Goal: Information Seeking & Learning: Learn about a topic

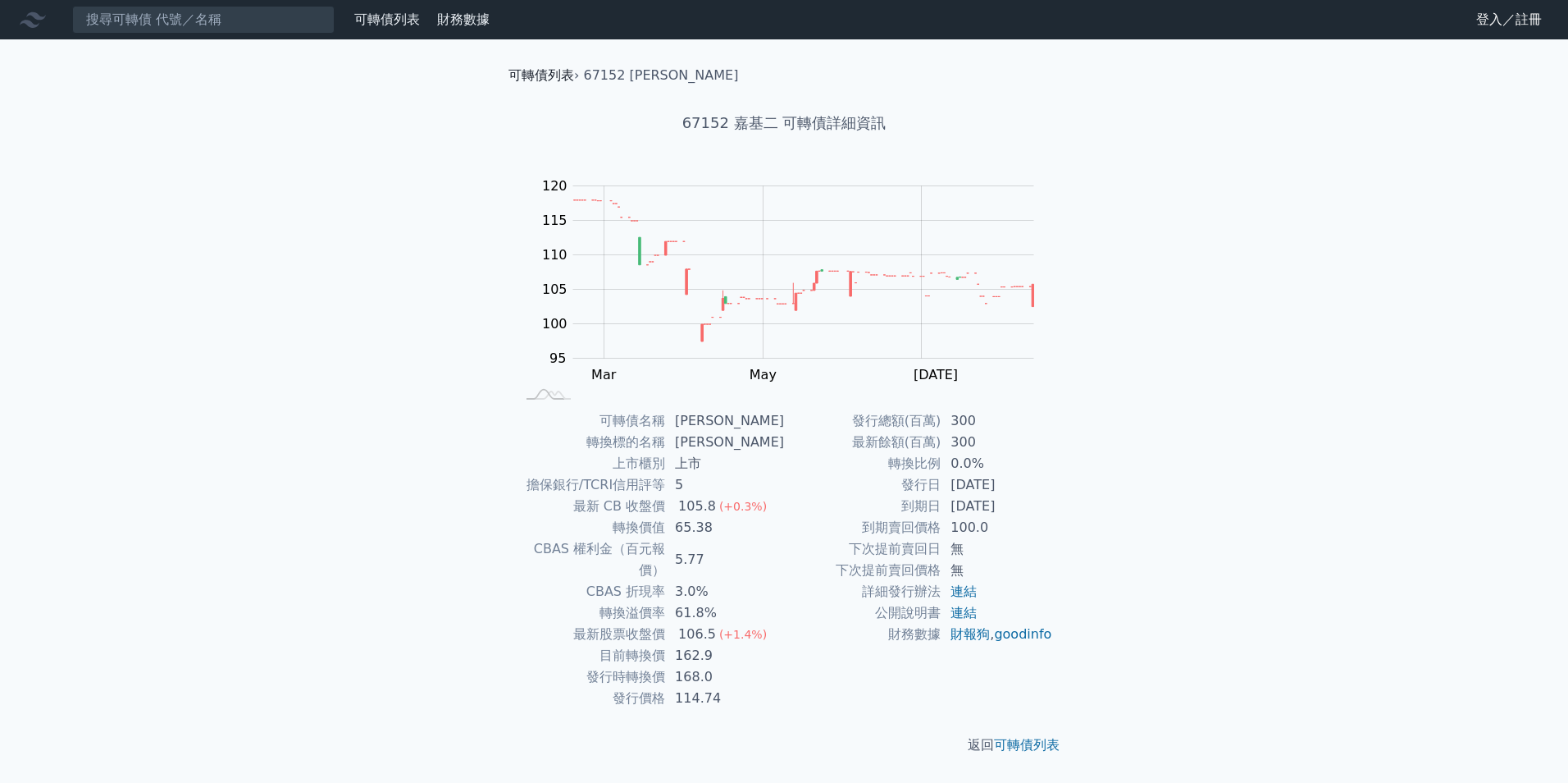
click at [556, 75] on link "可轉債列表" at bounding box center [541, 75] width 66 height 16
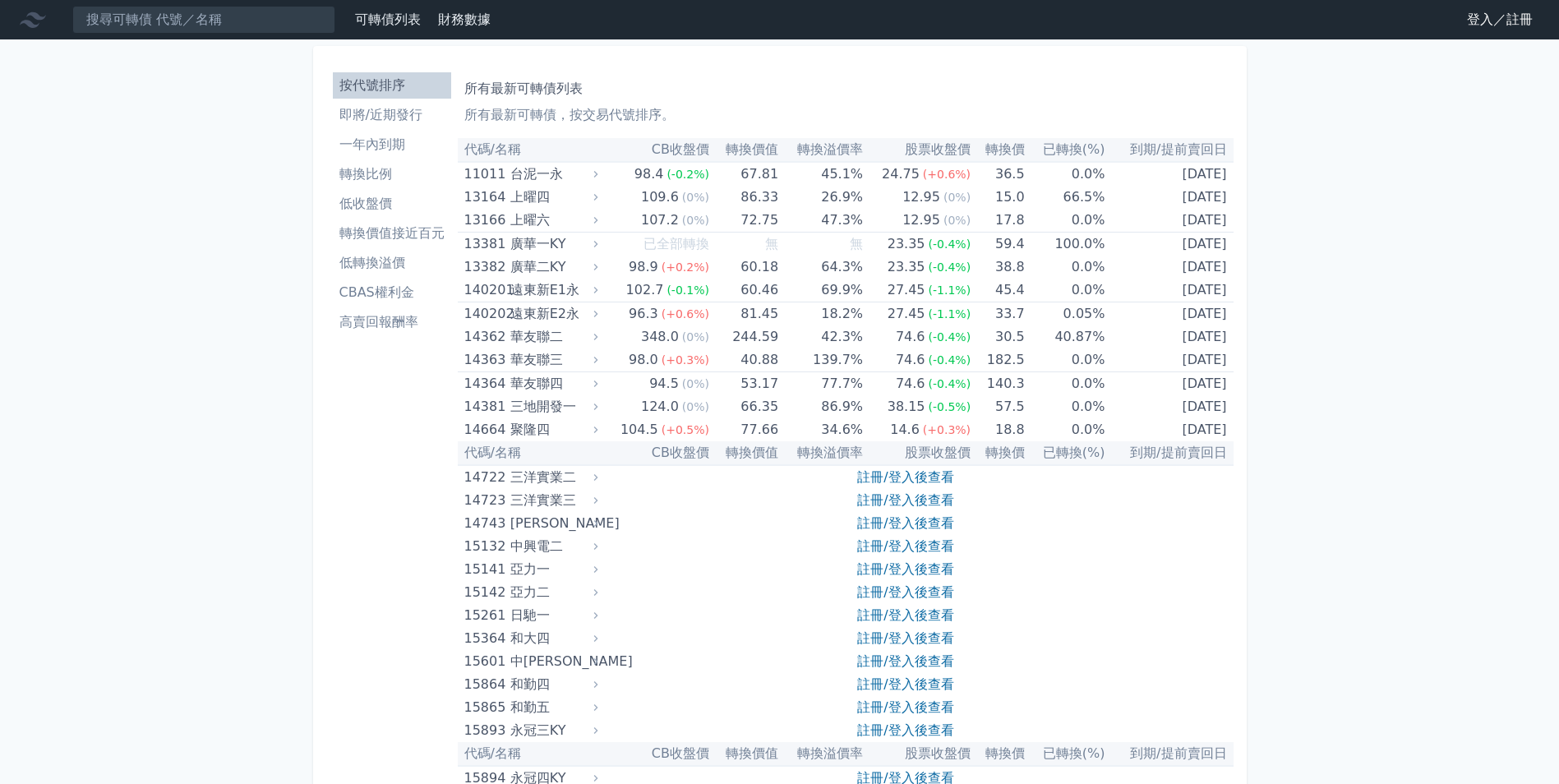
click at [1492, 22] on link "登入／註冊" at bounding box center [1499, 20] width 92 height 26
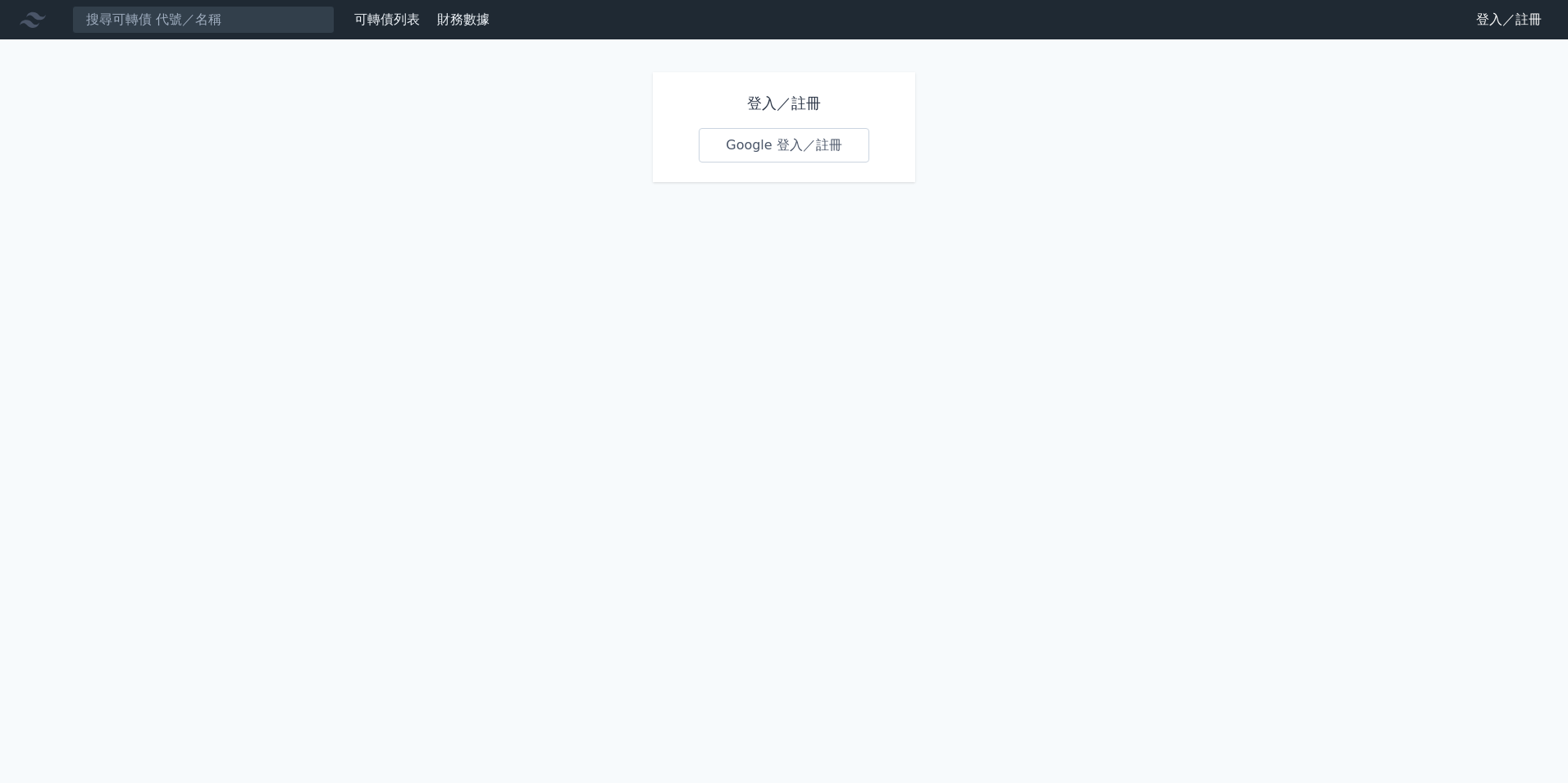
drag, startPoint x: 750, startPoint y: 121, endPoint x: 755, endPoint y: 132, distance: 12.1
click at [750, 123] on div "登入／註冊 Google 登入／註冊" at bounding box center [784, 127] width 262 height 110
click at [755, 132] on link "Google 登入／註冊" at bounding box center [784, 145] width 171 height 35
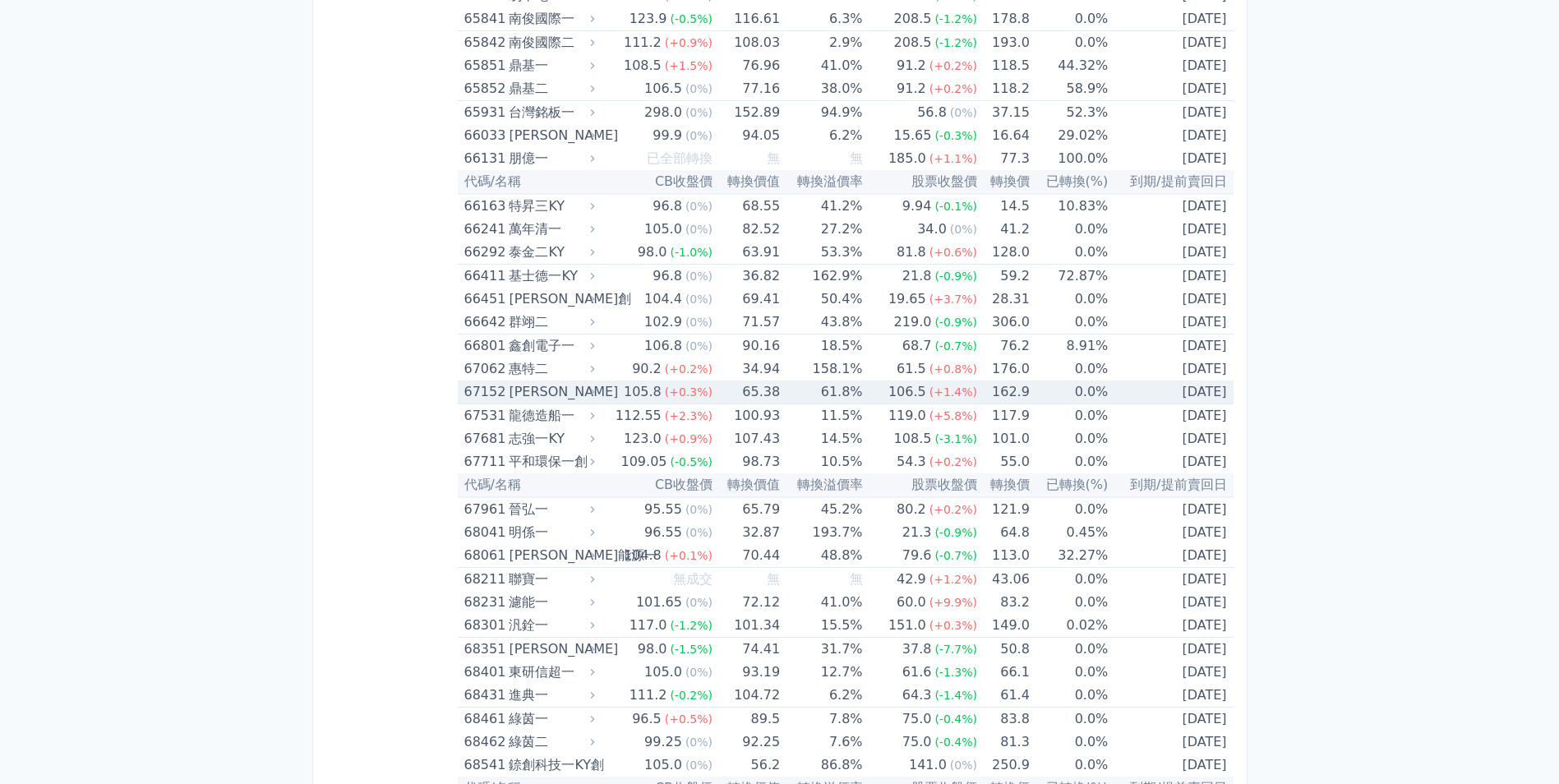
click at [577, 391] on div "[PERSON_NAME]" at bounding box center [550, 392] width 82 height 23
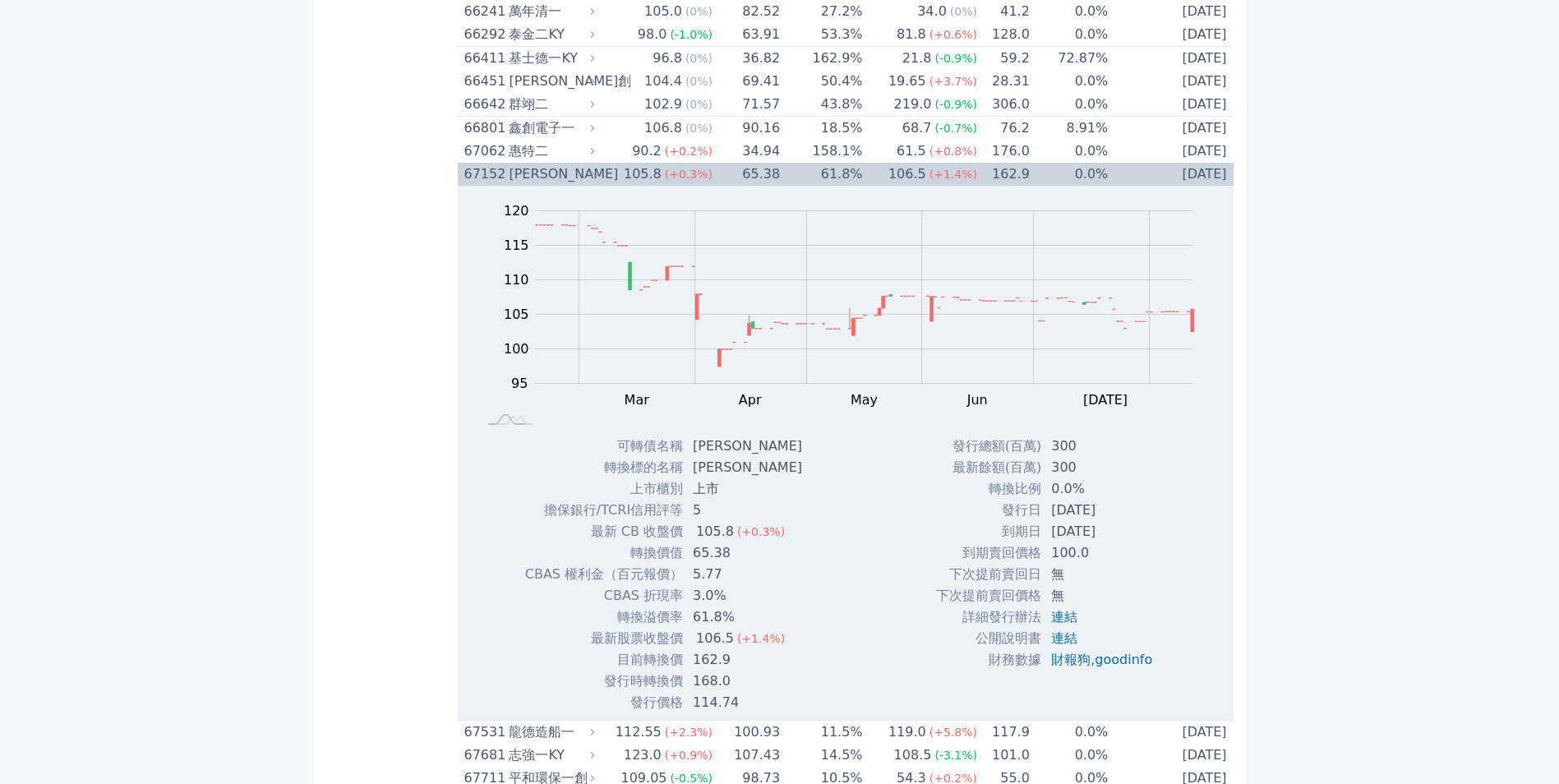
scroll to position [8099, 0]
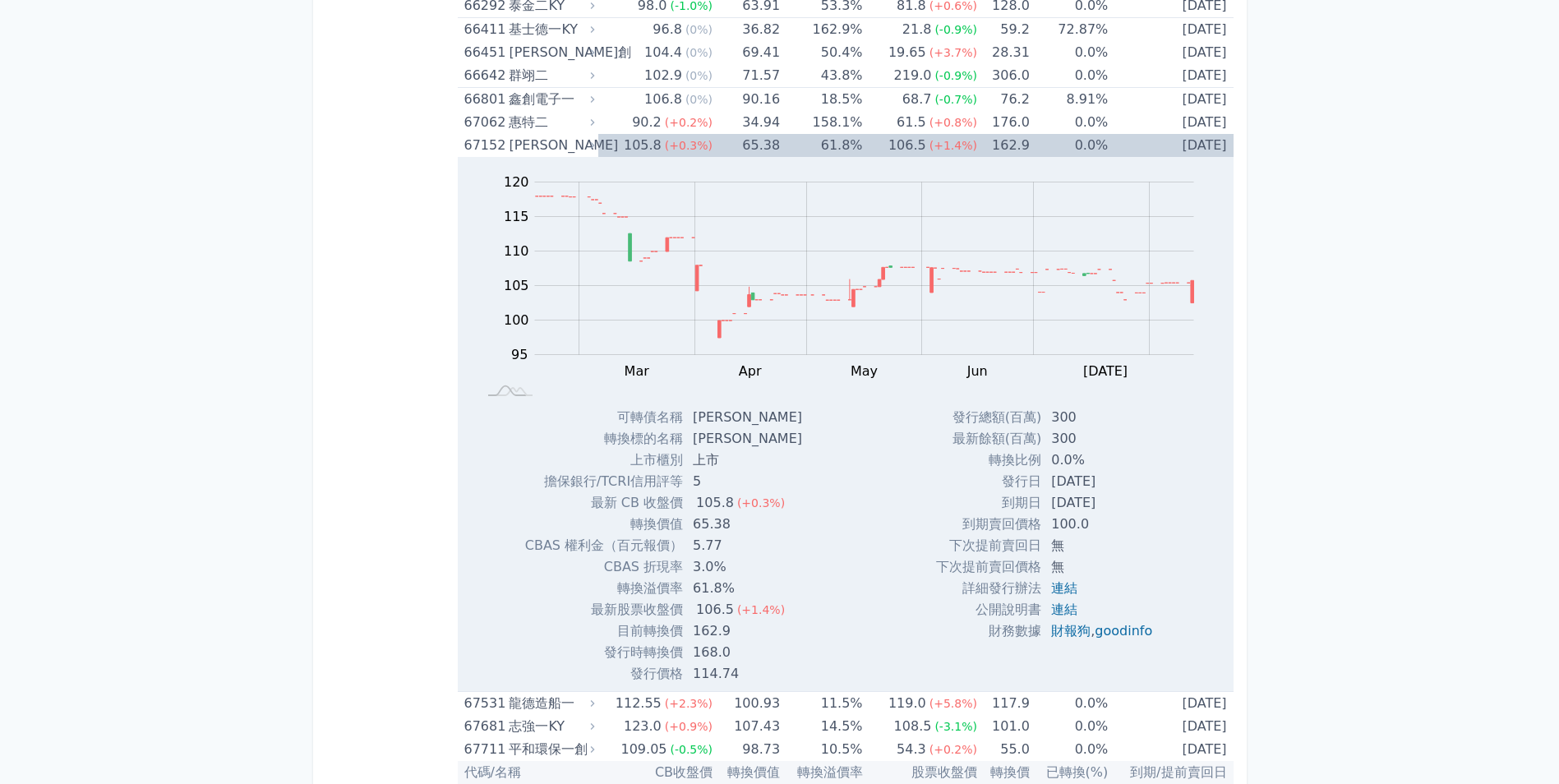
drag, startPoint x: 693, startPoint y: 439, endPoint x: 721, endPoint y: 439, distance: 28.0
click at [721, 439] on td "[PERSON_NAME]" at bounding box center [749, 438] width 132 height 22
drag, startPoint x: 689, startPoint y: 441, endPoint x: 698, endPoint y: 439, distance: 9.2
click at [692, 441] on td "[PERSON_NAME]" at bounding box center [749, 438] width 132 height 22
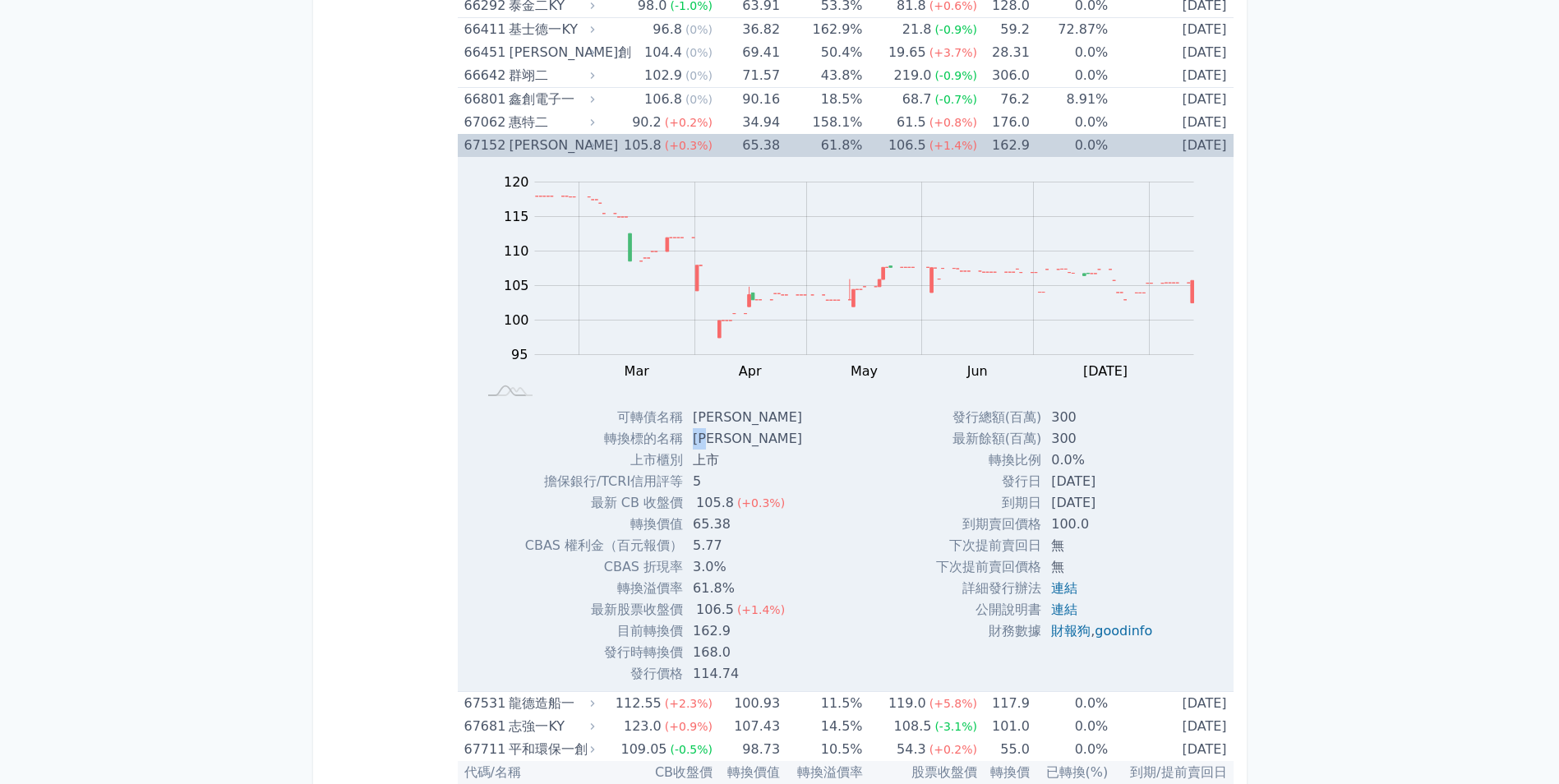
click at [697, 439] on td "[PERSON_NAME]" at bounding box center [749, 438] width 132 height 22
drag, startPoint x: 697, startPoint y: 439, endPoint x: 713, endPoint y: 437, distance: 16.1
click at [713, 437] on td "[PERSON_NAME]" at bounding box center [749, 438] width 132 height 22
drag, startPoint x: 755, startPoint y: 469, endPoint x: 1106, endPoint y: 182, distance: 453.4
click at [762, 469] on td "上市" at bounding box center [749, 460] width 132 height 22
